Goal: Navigation & Orientation: Find specific page/section

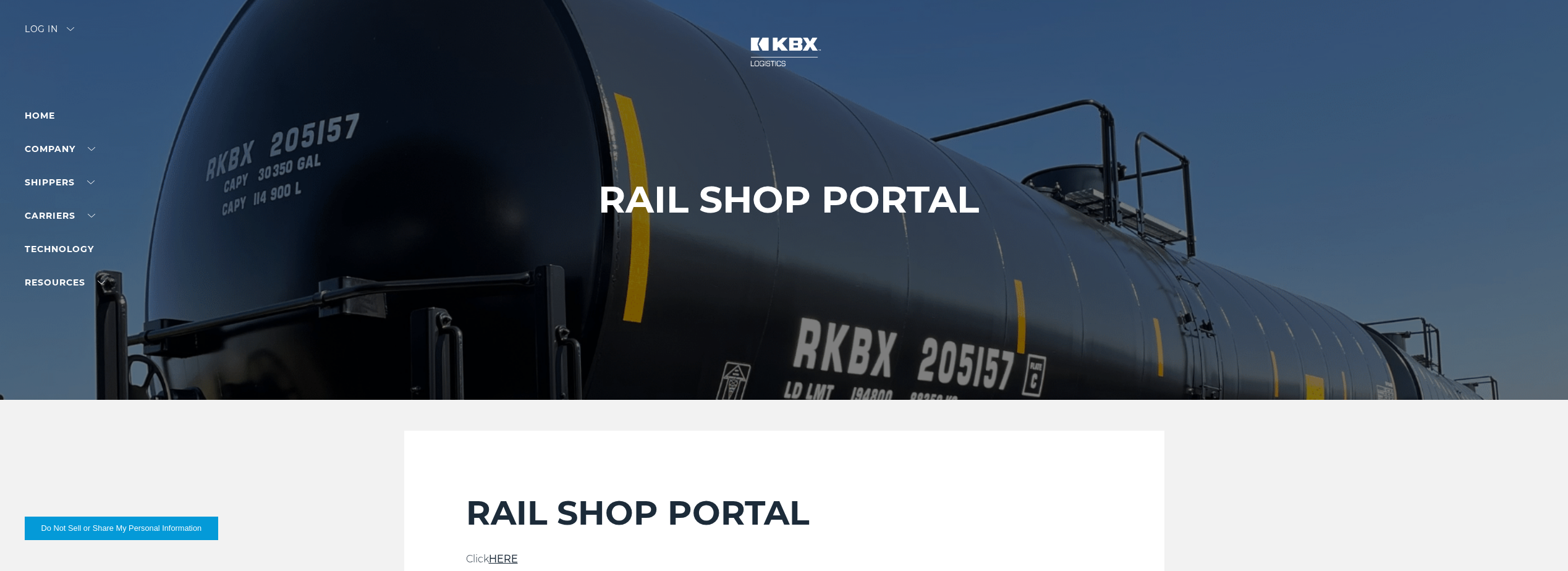
click at [44, 46] on div at bounding box center [788, 200] width 1577 height 400
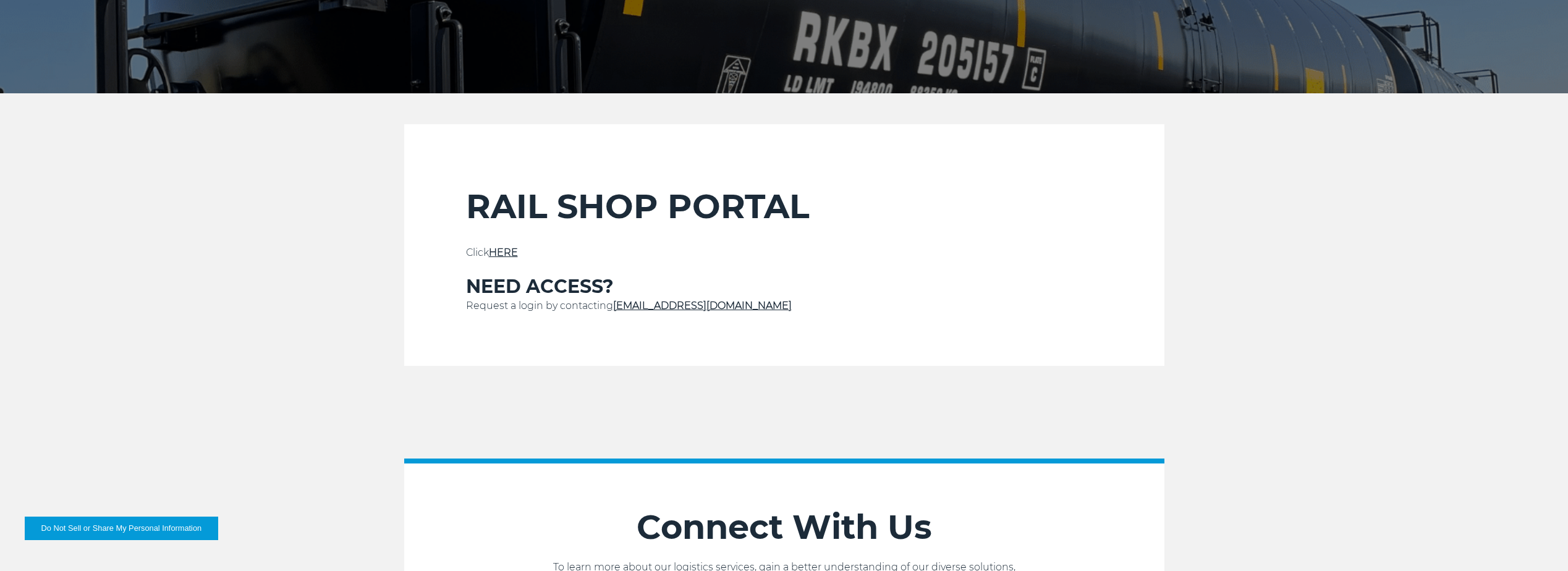
scroll to position [309, 0]
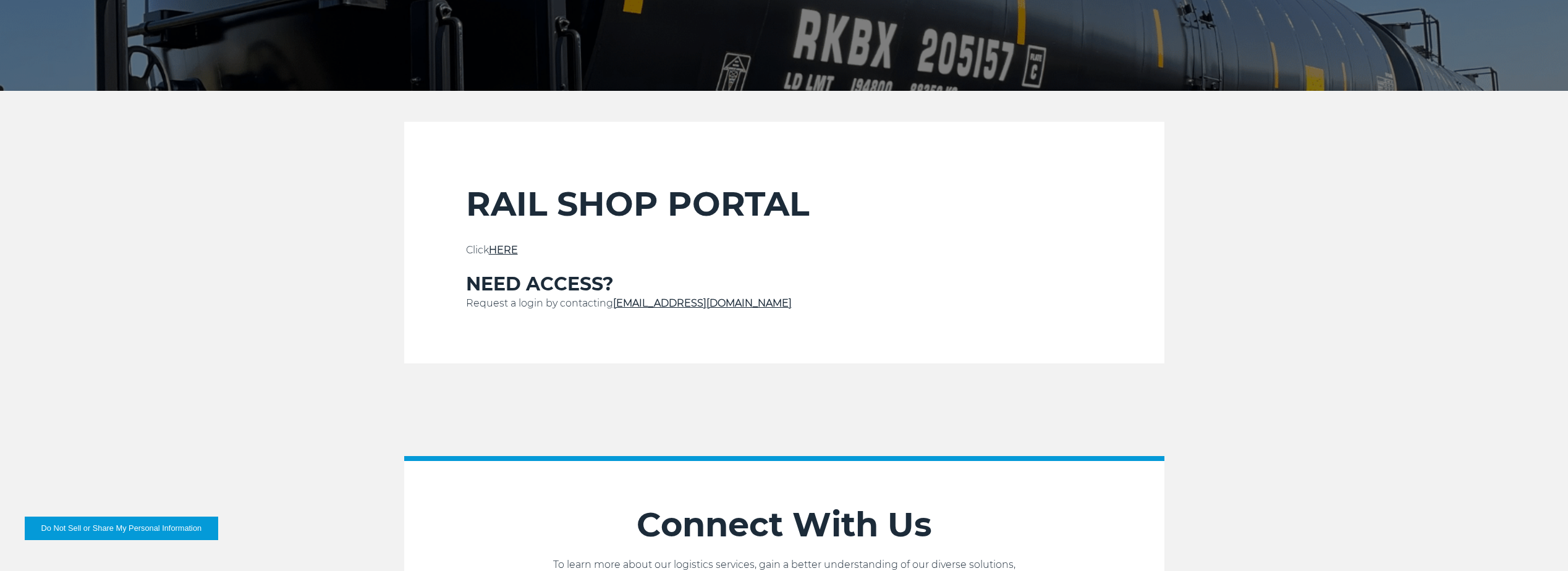
click at [502, 246] on link "HERE" at bounding box center [503, 250] width 29 height 12
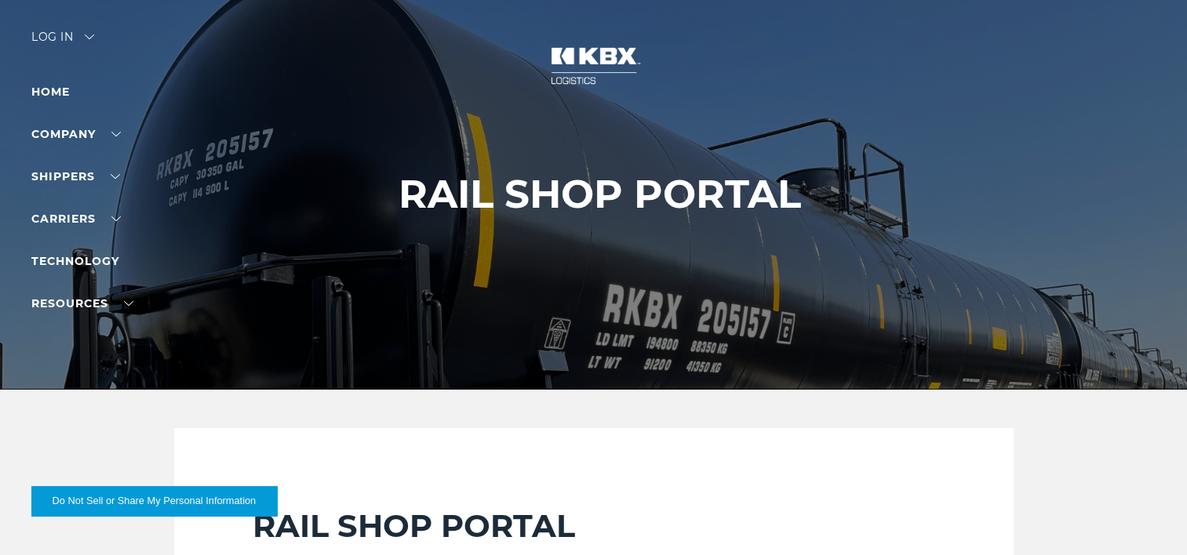
click at [75, 31] on div "Log in" at bounding box center [62, 42] width 63 height 23
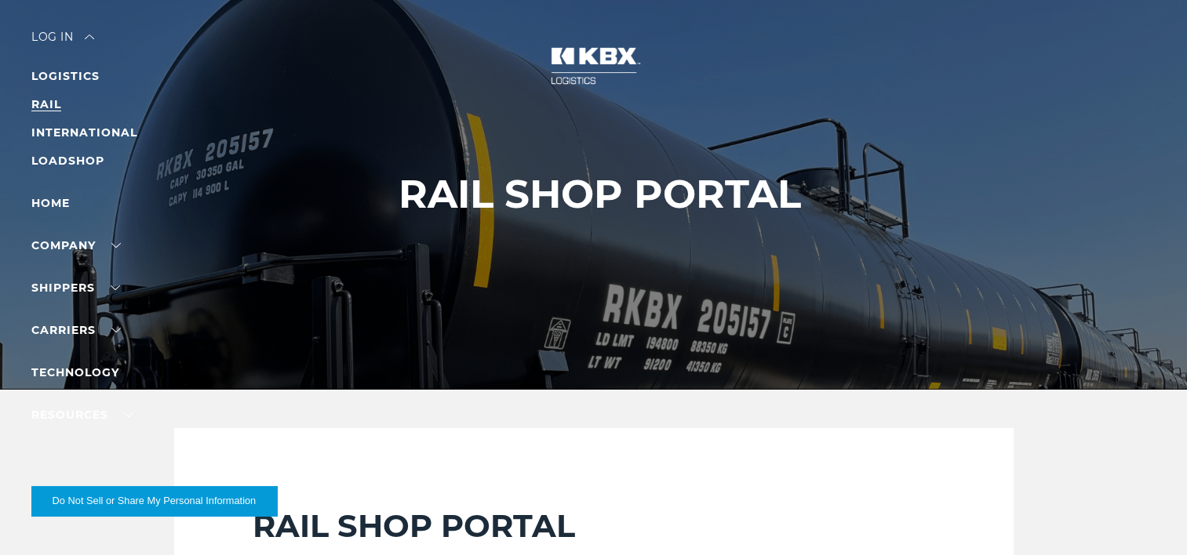
click at [38, 105] on link "RAIL" at bounding box center [46, 104] width 30 height 14
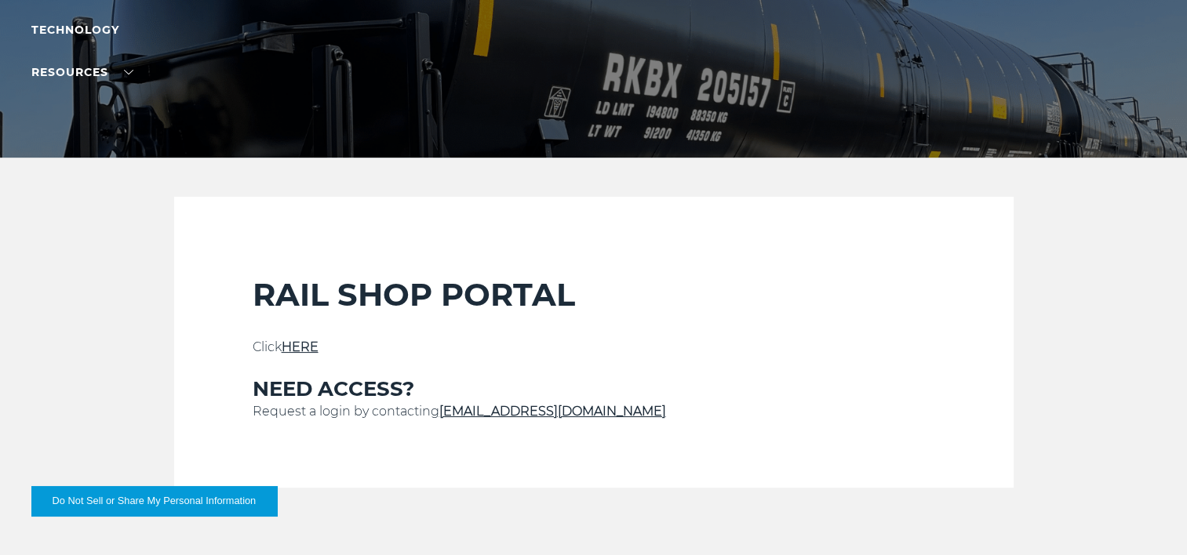
scroll to position [261, 0]
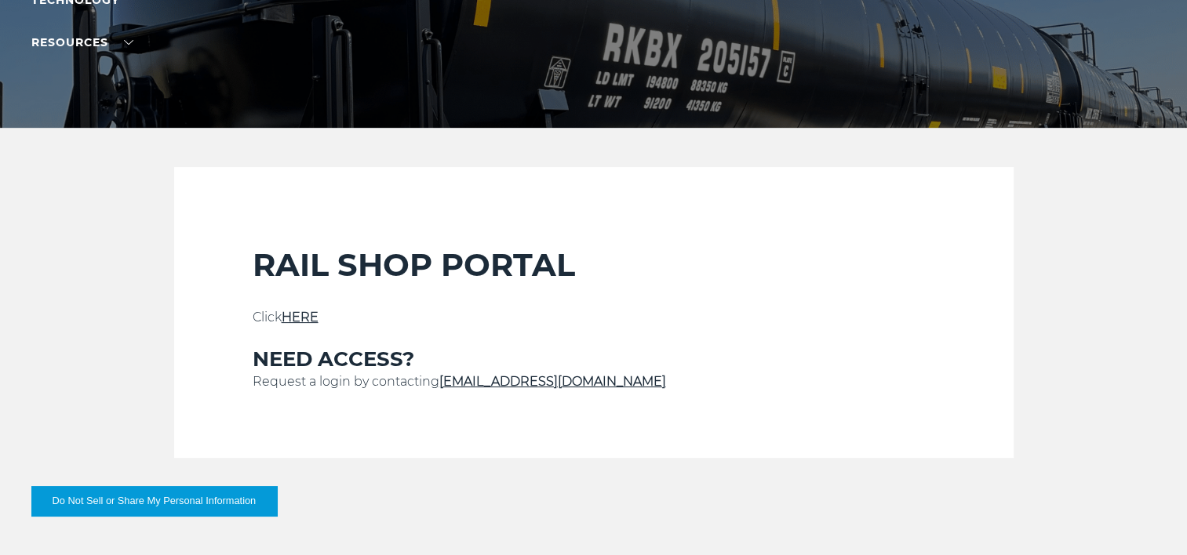
click at [294, 315] on link "HERE" at bounding box center [300, 317] width 37 height 15
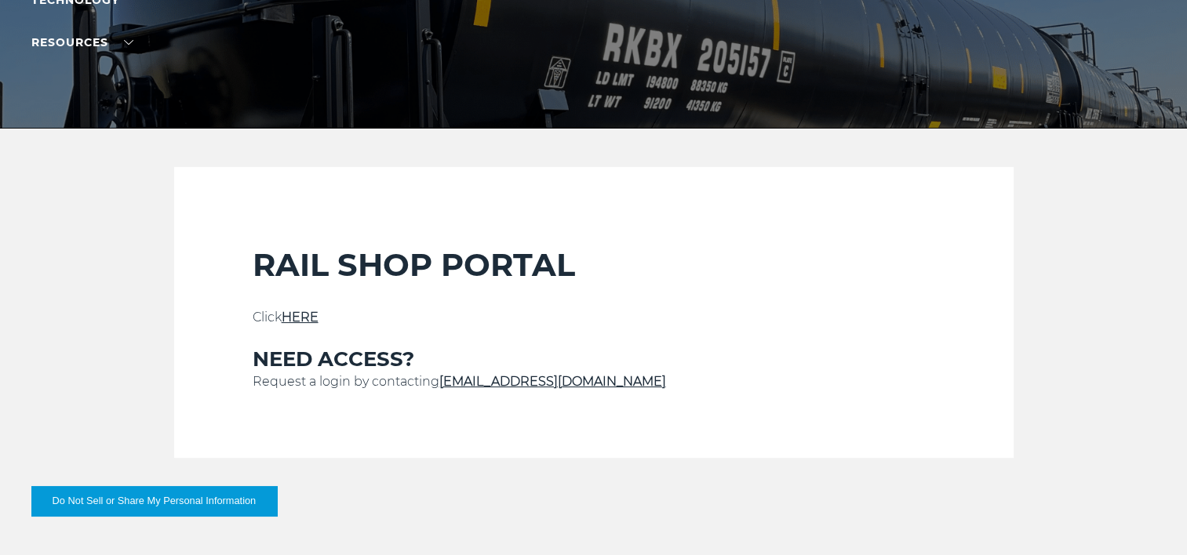
click at [294, 311] on link "HERE" at bounding box center [300, 317] width 37 height 15
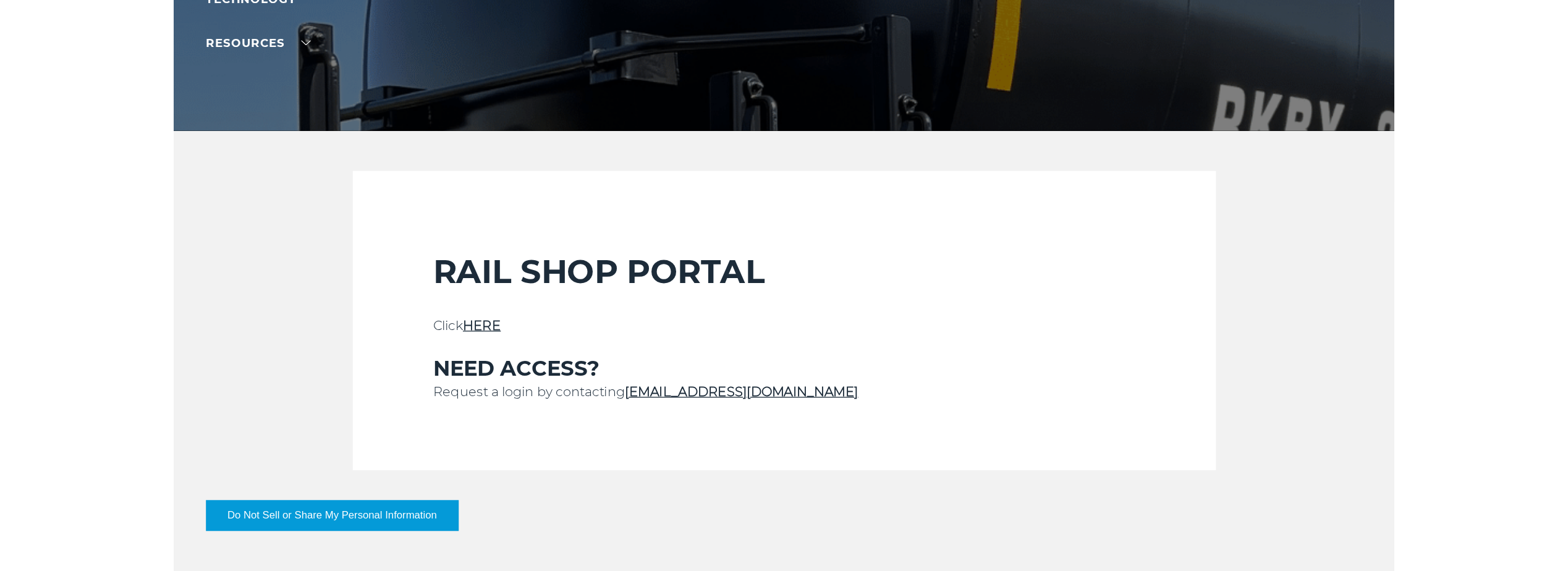
scroll to position [206, 0]
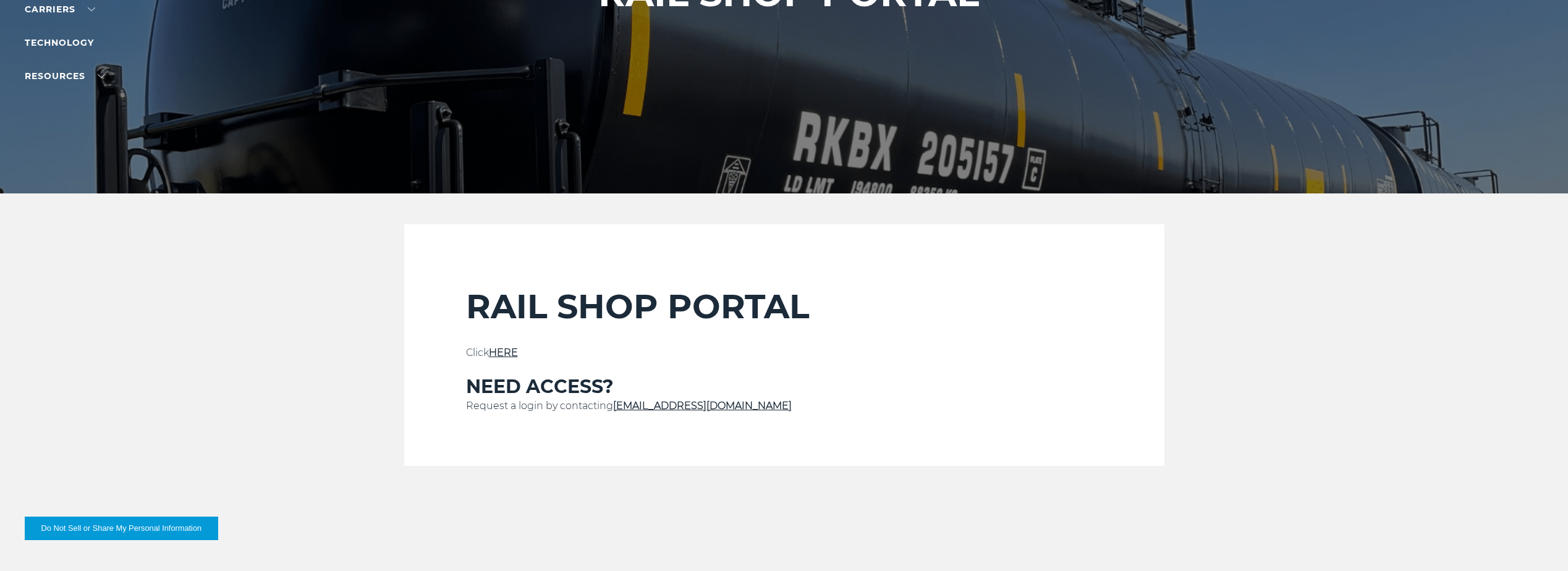
click at [511, 350] on link "HERE" at bounding box center [503, 352] width 29 height 12
